Goal: Task Accomplishment & Management: Manage account settings

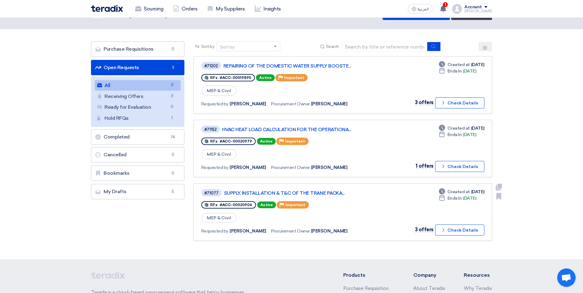
scroll to position [31, 0]
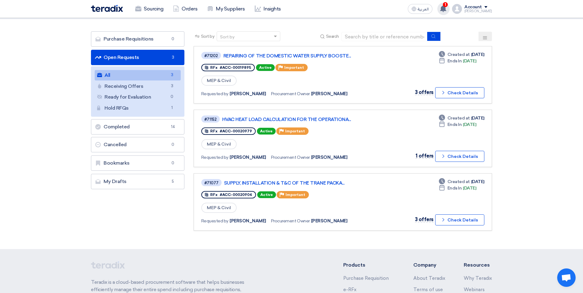
click at [446, 8] on icon at bounding box center [443, 8] width 7 height 7
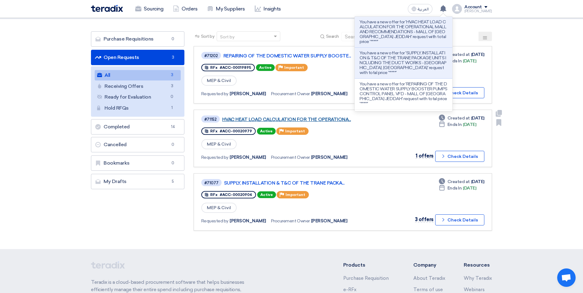
click at [323, 118] on link "HVAC HEAT LOAD CALCULATION FOR THE OPERATIONA..." at bounding box center [299, 120] width 154 height 6
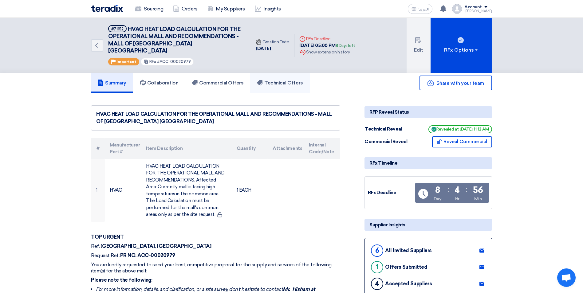
click at [266, 80] on h5 "Technical Offers" at bounding box center [280, 83] width 46 height 6
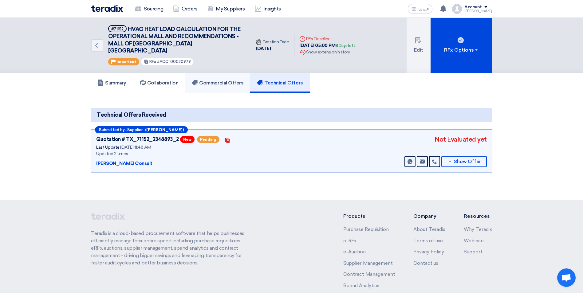
click at [213, 80] on h5 "Commercial Offers" at bounding box center [218, 83] width 52 height 6
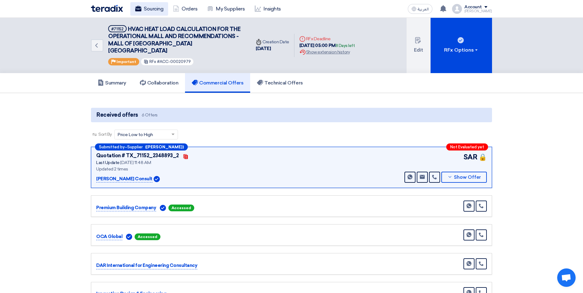
click at [155, 10] on link "Sourcing" at bounding box center [149, 9] width 38 height 14
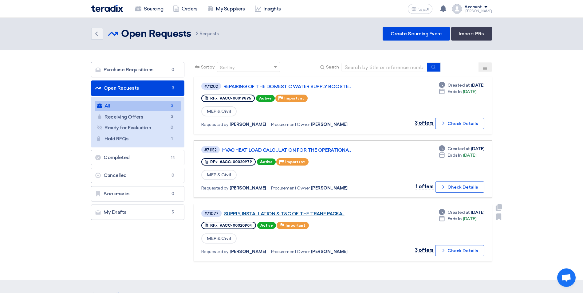
click at [302, 216] on link "SUPPLY, INSTALLATION & T&C OF THE TRANE PACKA..." at bounding box center [301, 214] width 154 height 6
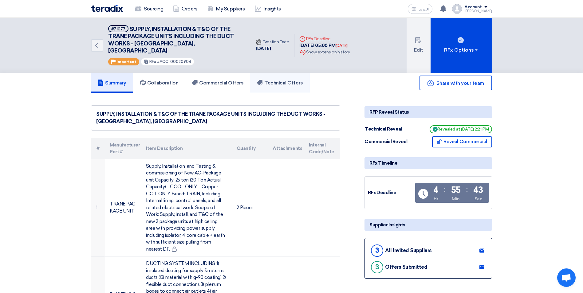
click at [271, 80] on h5 "Technical Offers" at bounding box center [280, 83] width 46 height 6
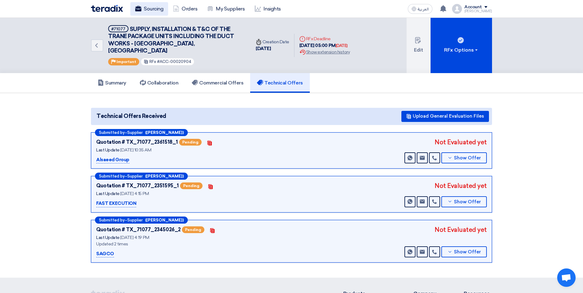
click at [149, 8] on link "Sourcing" at bounding box center [149, 9] width 38 height 14
